Goal: Task Accomplishment & Management: Manage account settings

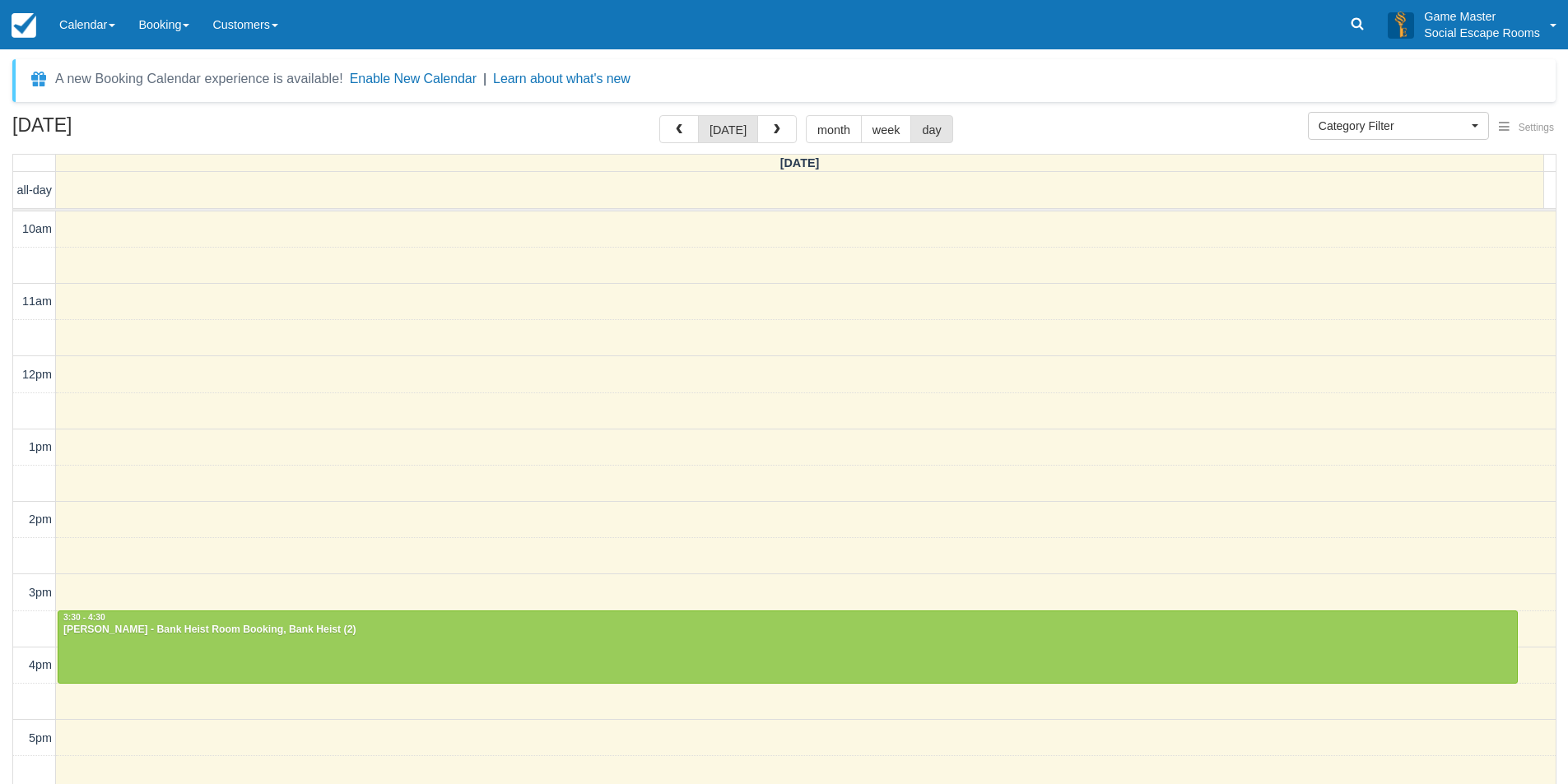
select select
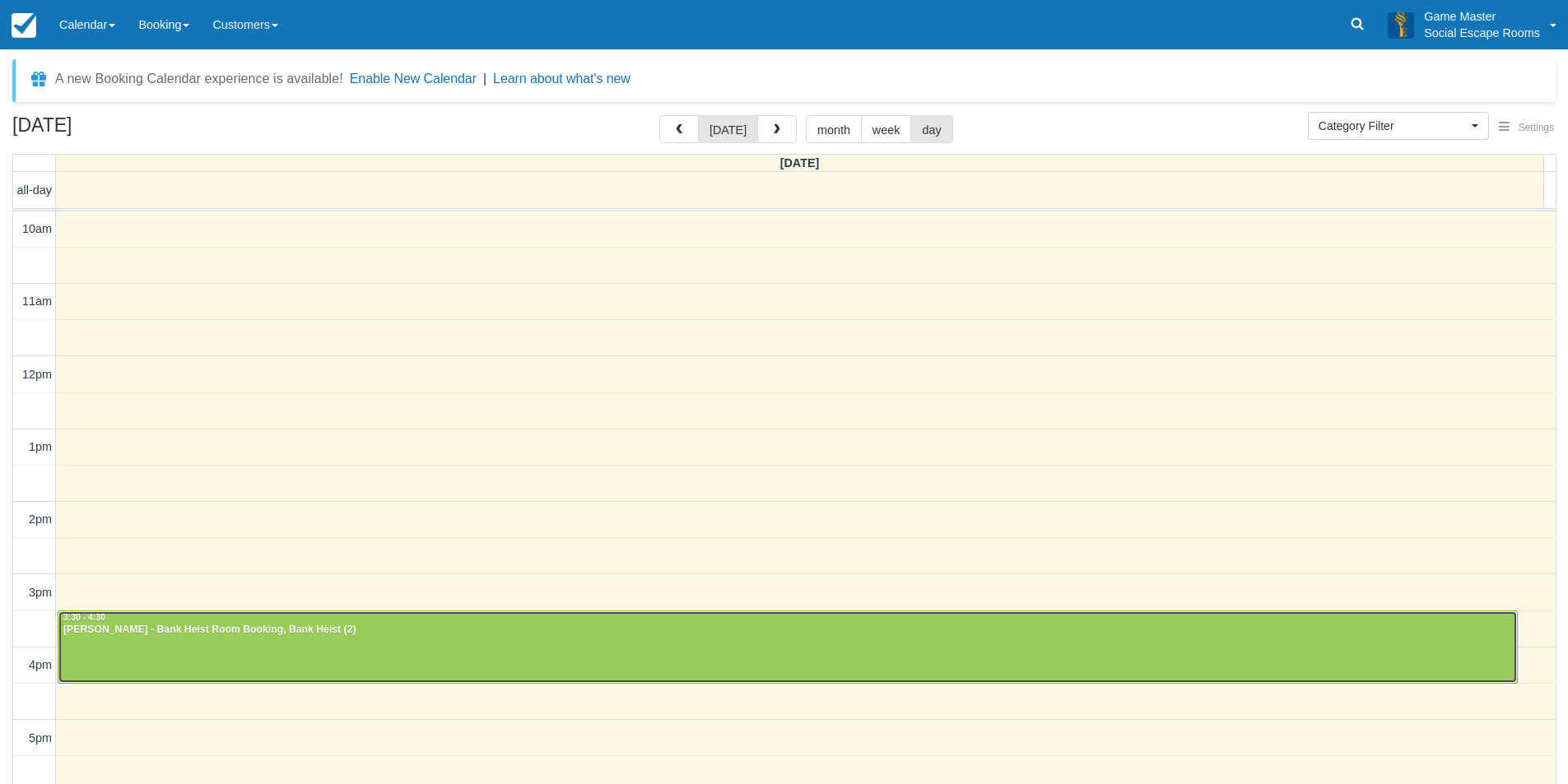
scroll to position [219, 0]
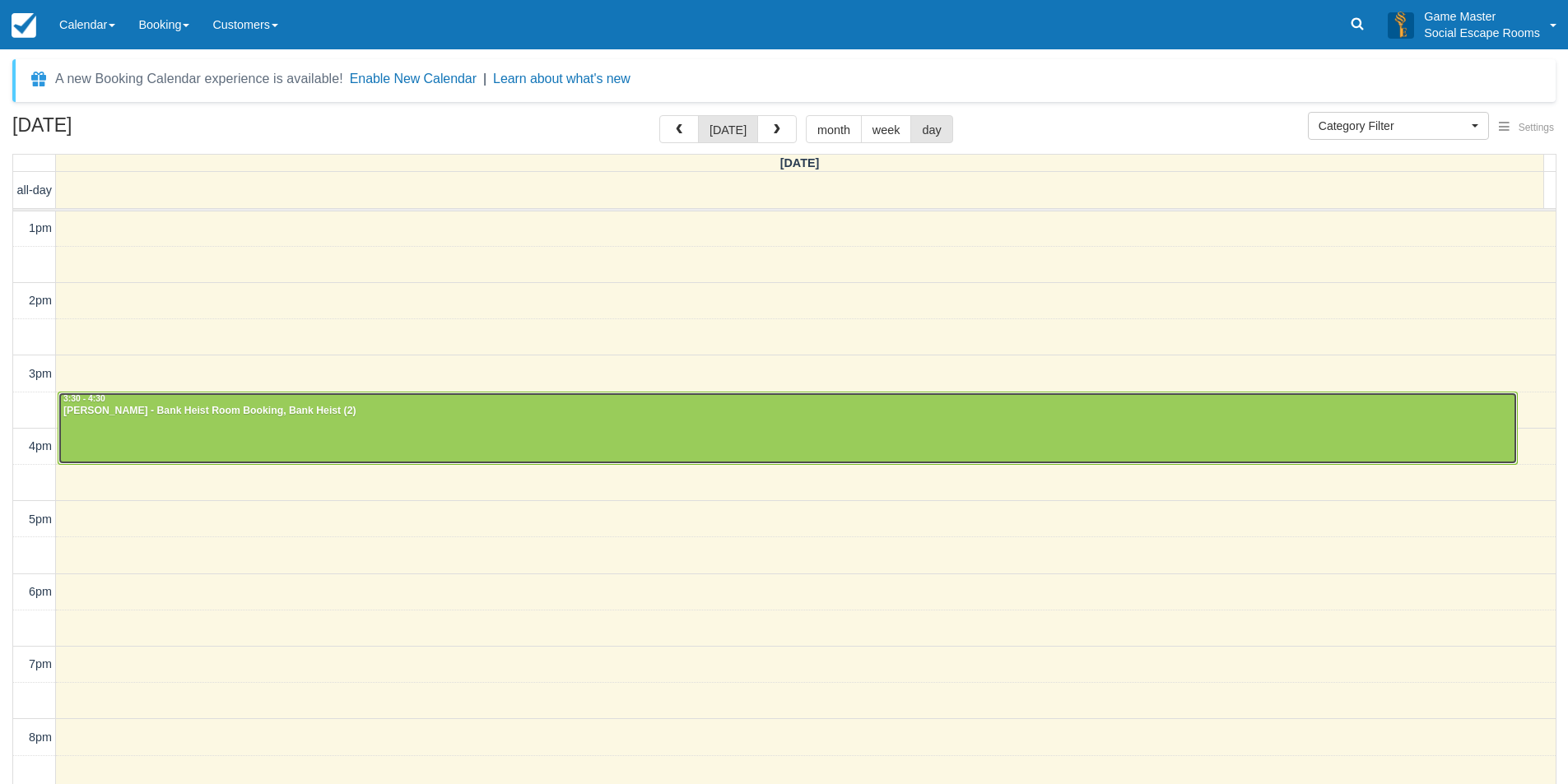
click at [433, 452] on div at bounding box center [787, 427] width 1458 height 71
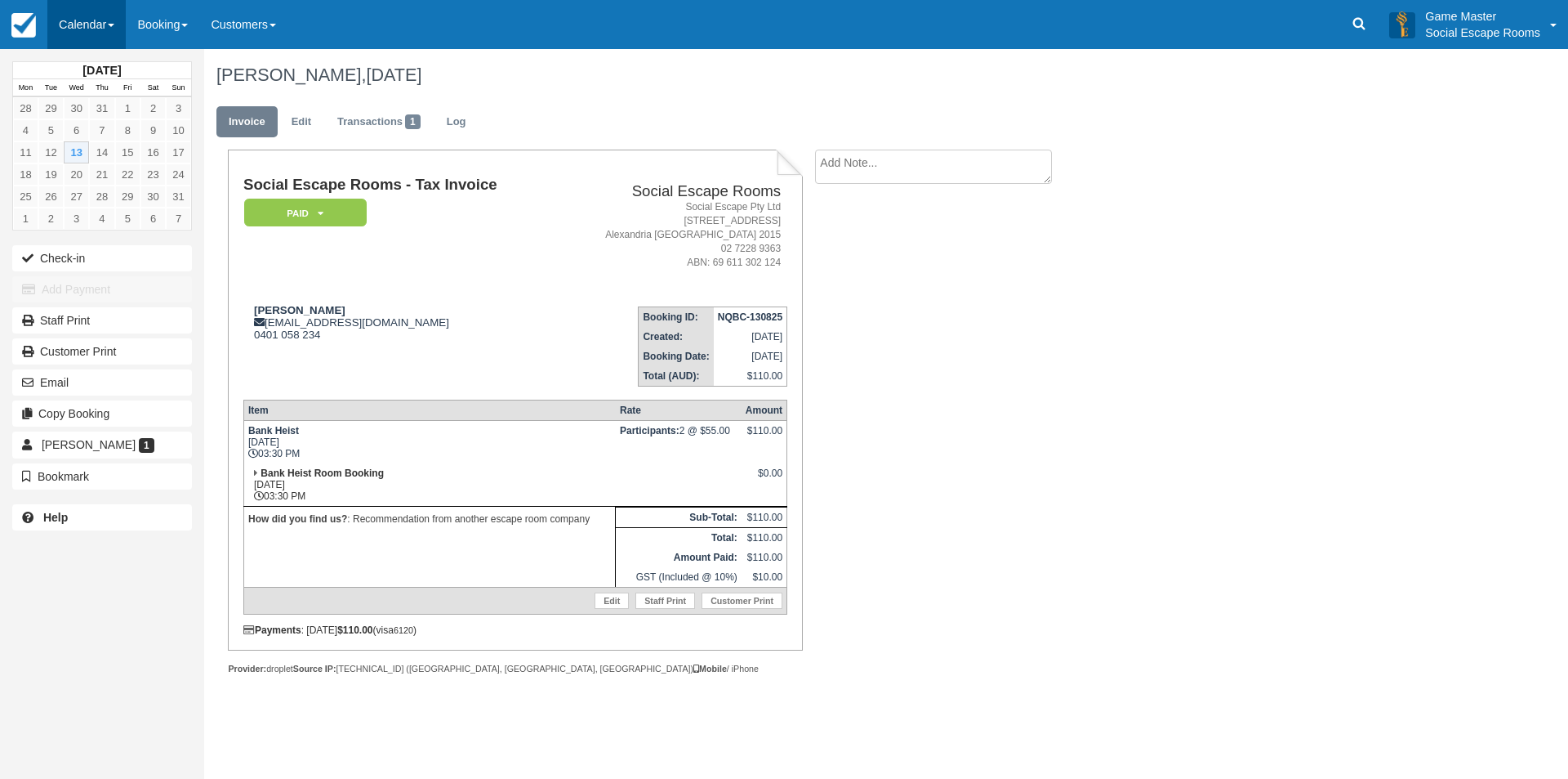
click at [75, 20] on link "Calendar" at bounding box center [86, 25] width 78 height 49
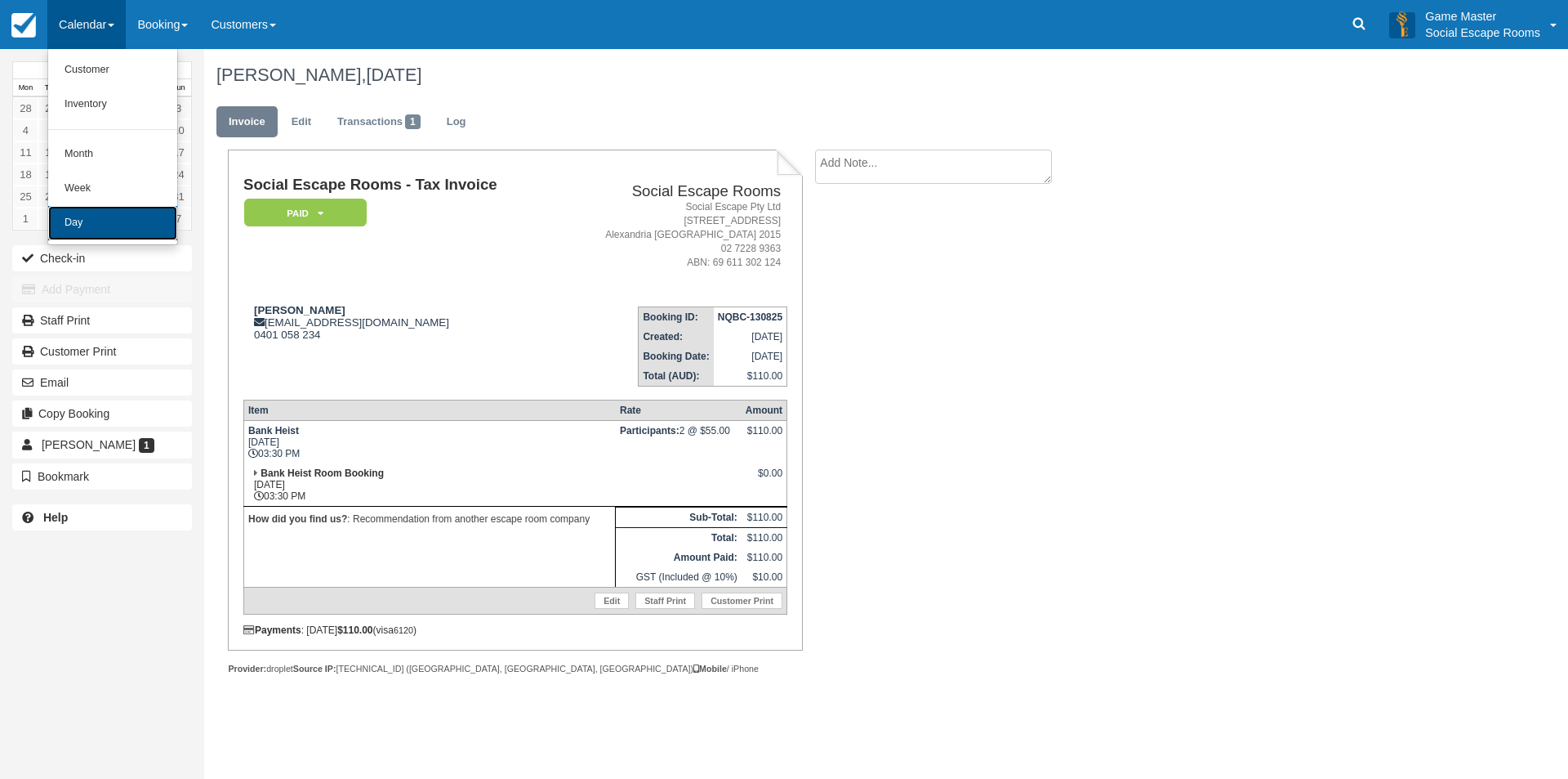
click at [124, 207] on link "Day" at bounding box center [113, 223] width 129 height 35
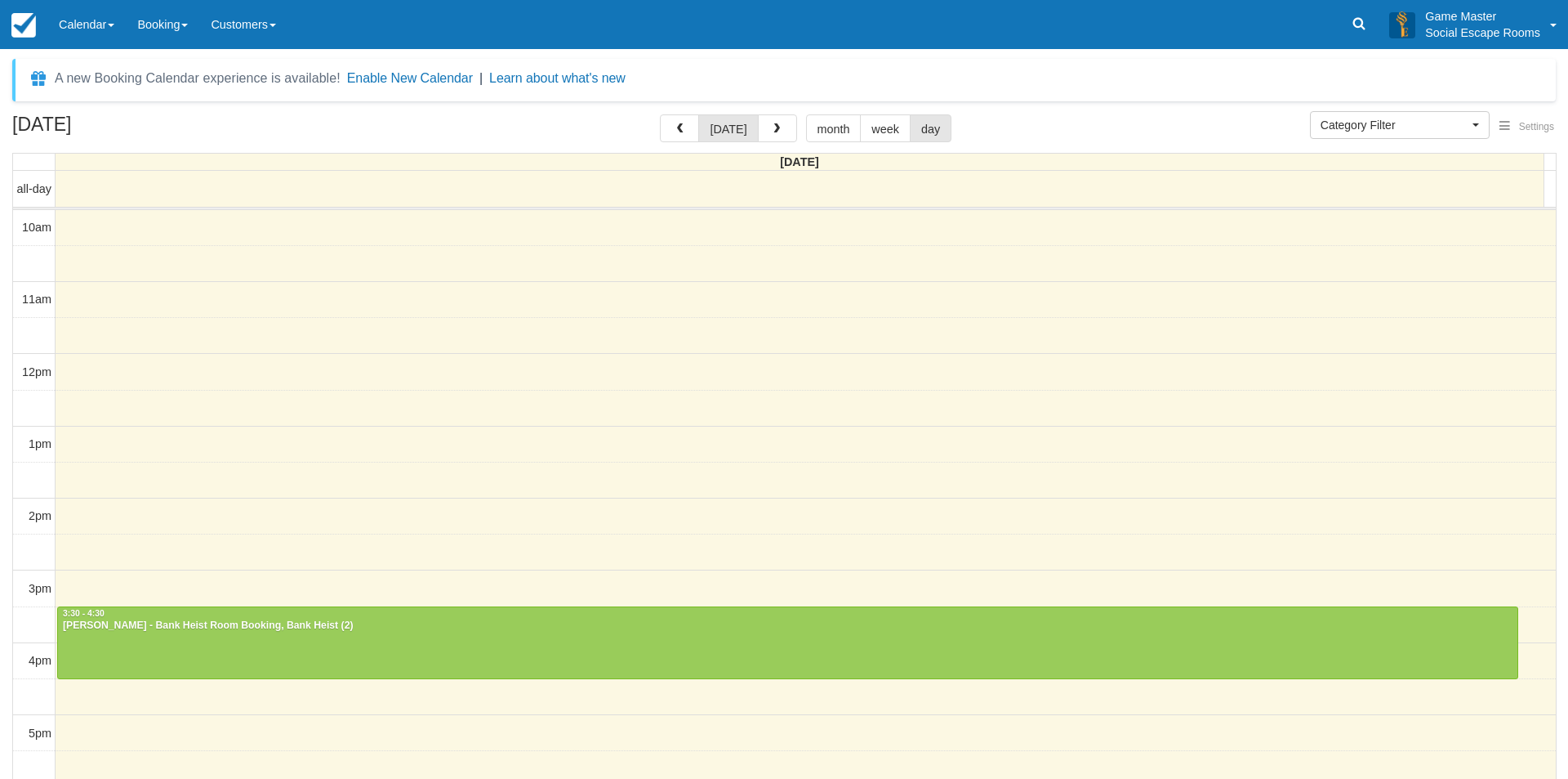
select select
